Goal: Task Accomplishment & Management: Manage account settings

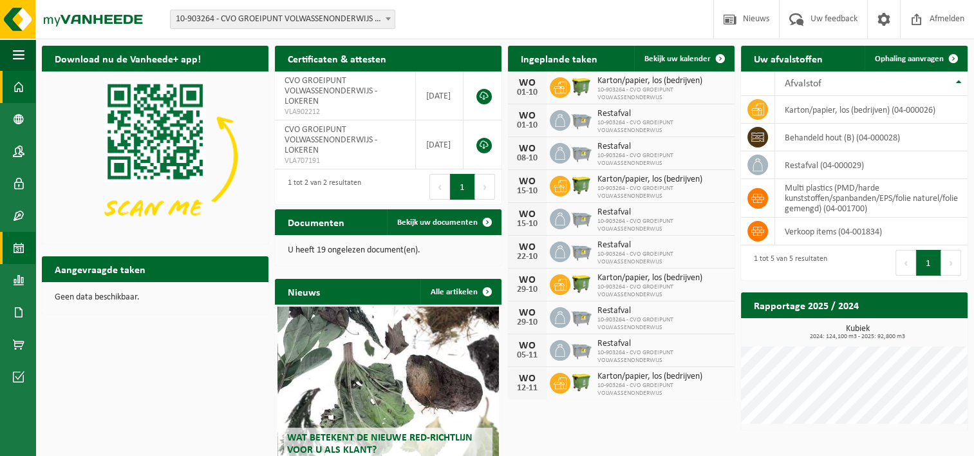
click at [15, 246] on span at bounding box center [19, 248] width 12 height 32
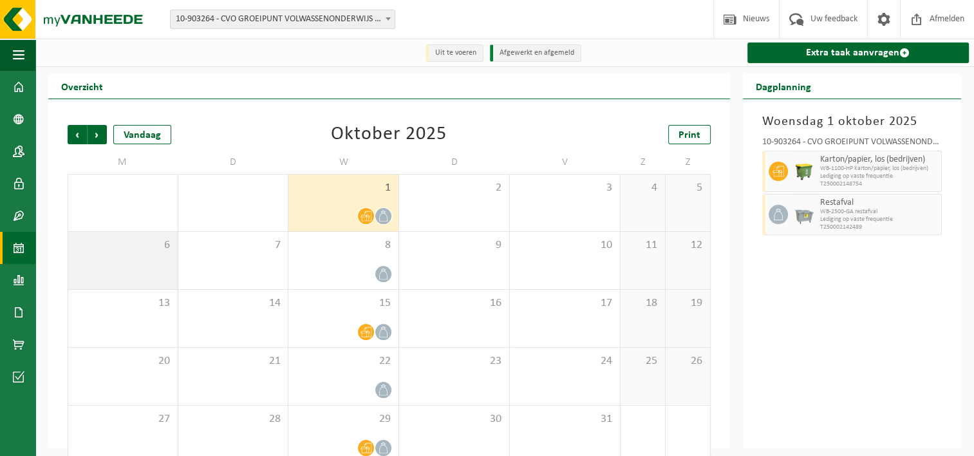
scroll to position [21, 0]
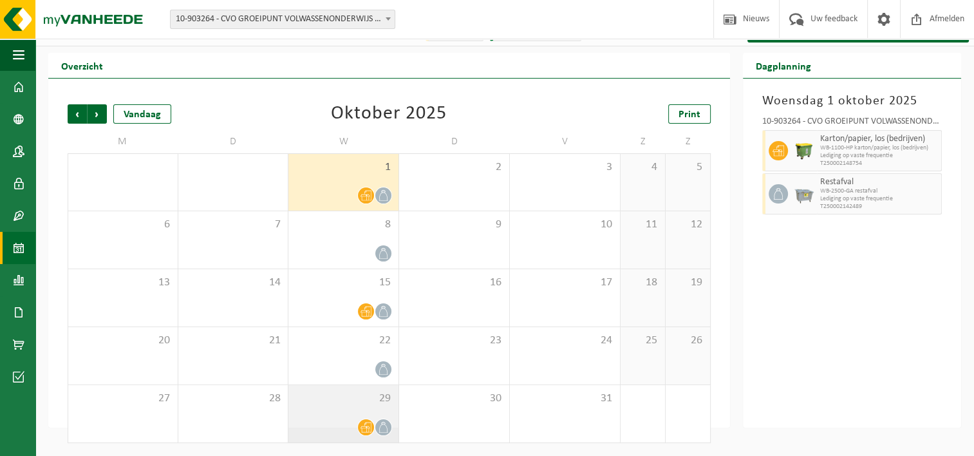
click at [362, 431] on icon at bounding box center [365, 427] width 11 height 10
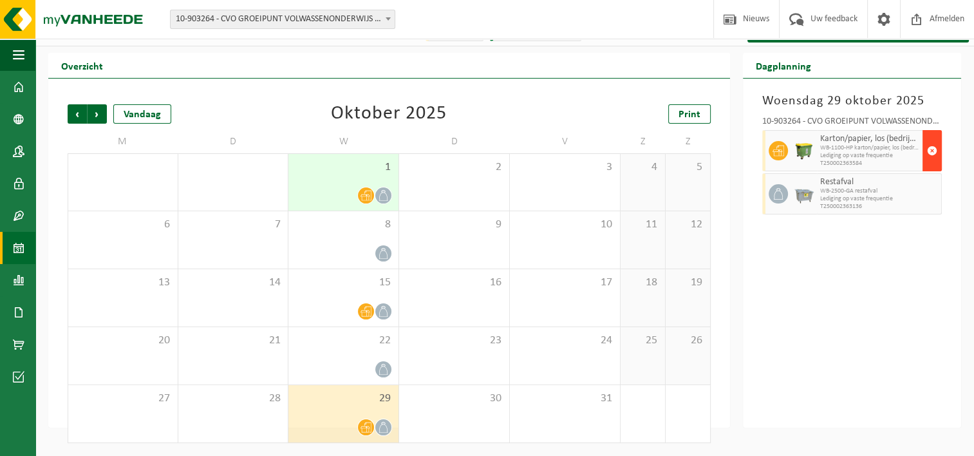
click at [932, 147] on span "button" at bounding box center [932, 151] width 10 height 26
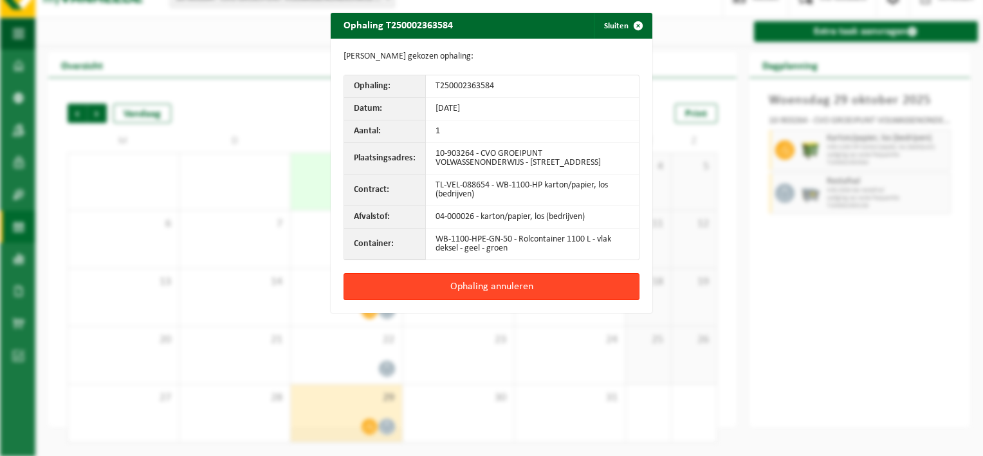
click at [471, 288] on button "Ophaling annuleren" at bounding box center [492, 286] width 296 height 27
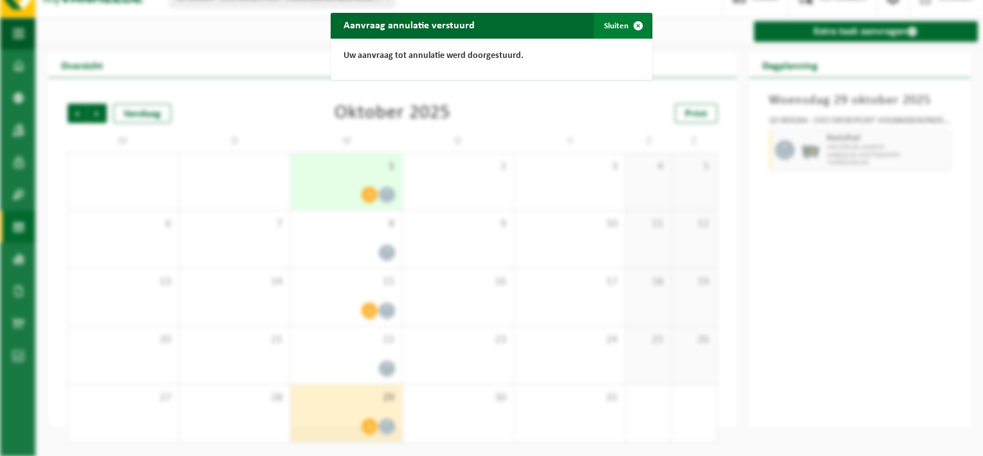
click at [611, 23] on button "Sluiten" at bounding box center [622, 26] width 57 height 26
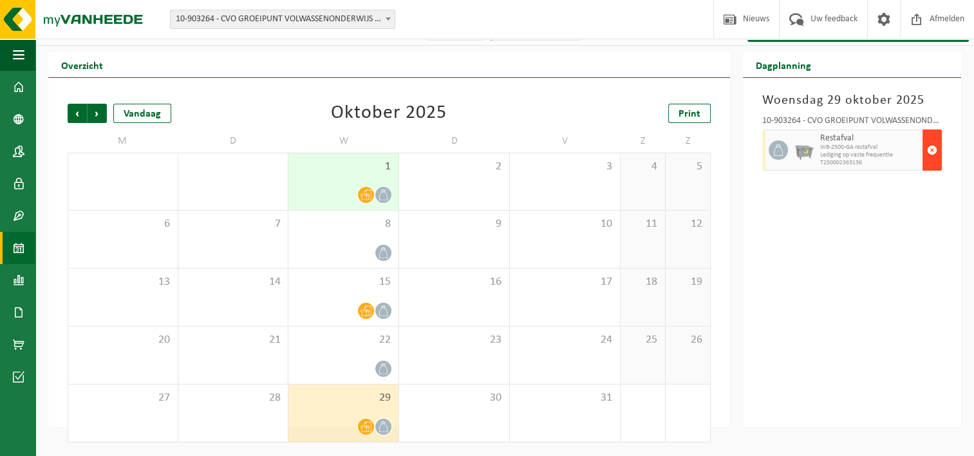
click at [931, 150] on span "button" at bounding box center [932, 150] width 10 height 26
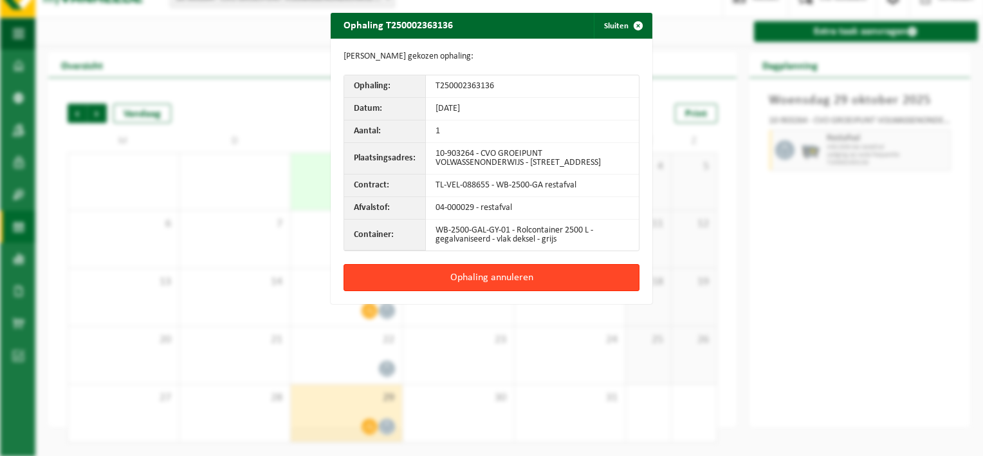
click at [477, 281] on button "Ophaling annuleren" at bounding box center [492, 277] width 296 height 27
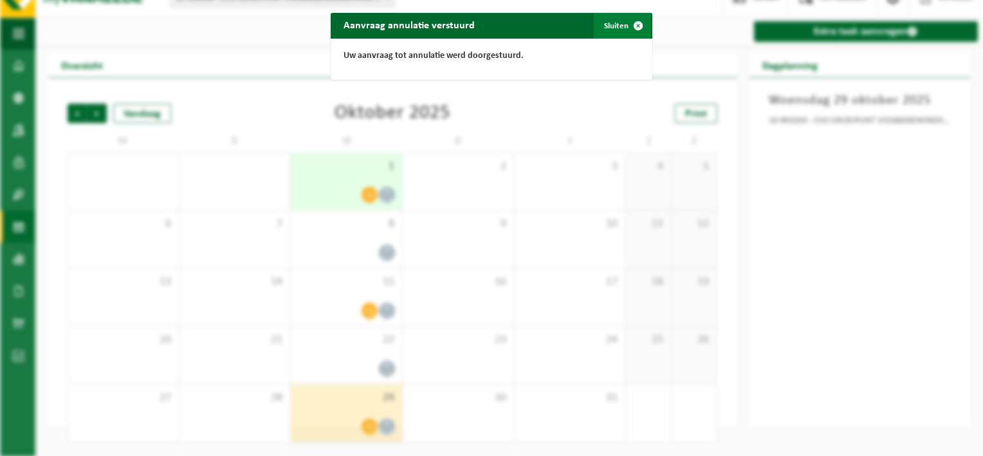
click at [618, 23] on button "Sluiten" at bounding box center [622, 26] width 57 height 26
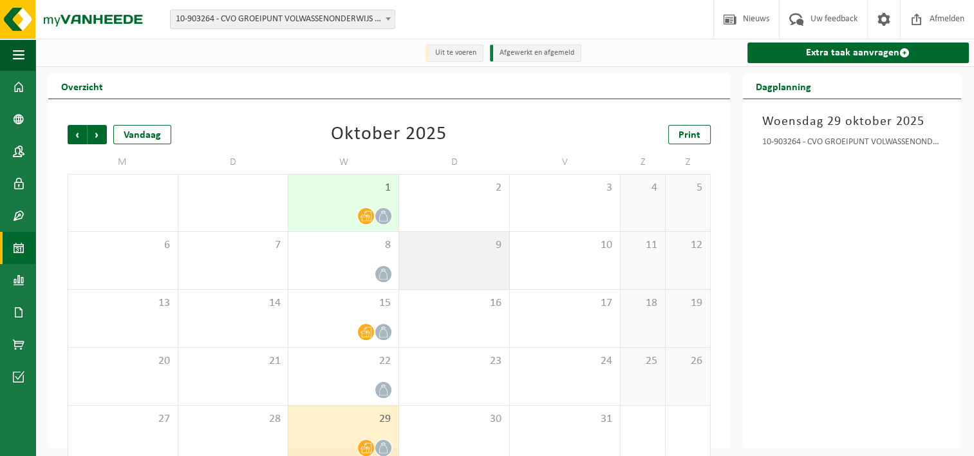
scroll to position [22, 0]
